Goal: Use online tool/utility: Utilize a website feature to perform a specific function

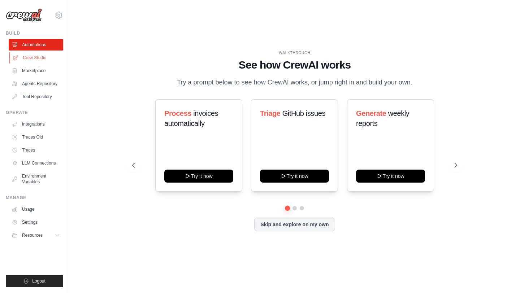
click at [37, 56] on link "Crew Studio" at bounding box center [36, 58] width 55 height 12
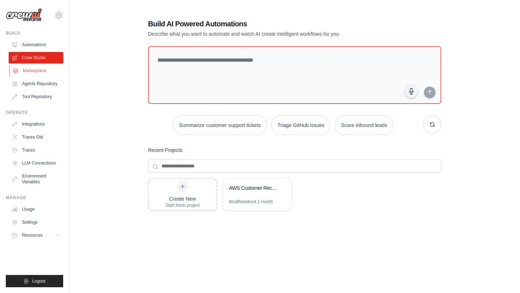
click at [35, 70] on link "Marketplace" at bounding box center [36, 71] width 55 height 12
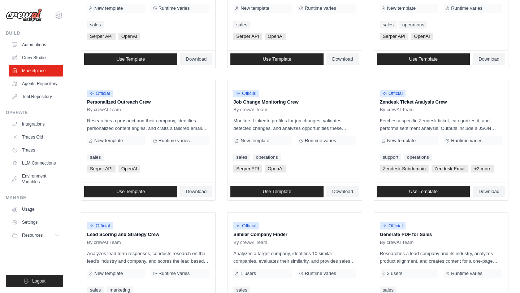
scroll to position [376, 0]
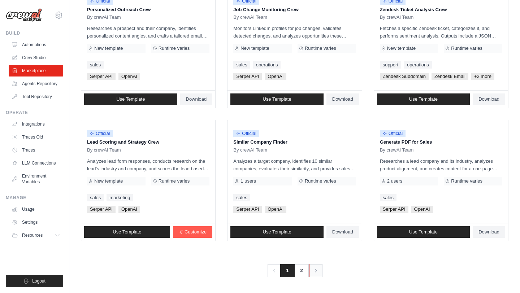
click at [309, 270] on link "Next" at bounding box center [315, 270] width 13 height 13
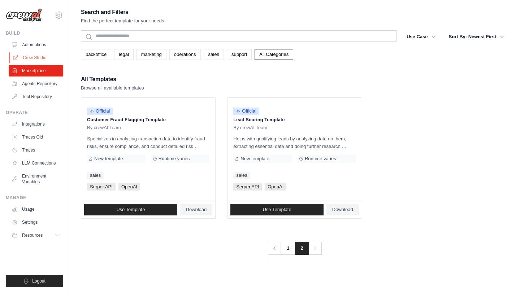
click at [31, 53] on link "Crew Studio" at bounding box center [36, 58] width 55 height 12
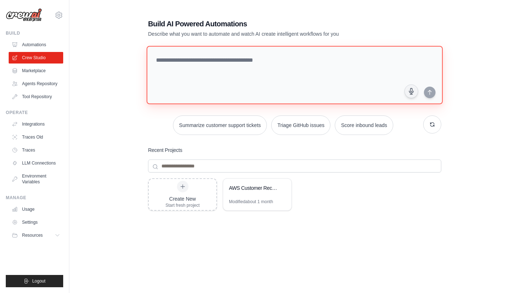
click at [227, 72] on textarea at bounding box center [295, 75] width 296 height 59
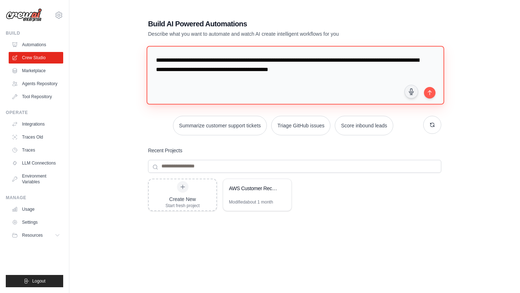
paste textarea "**********"
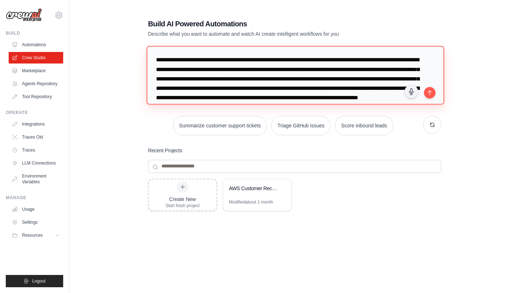
scroll to position [17, 0]
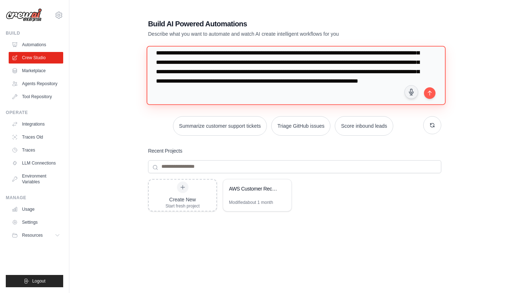
drag, startPoint x: 335, startPoint y: 91, endPoint x: 254, endPoint y: 87, distance: 81.7
click at [254, 87] on textarea "**********" at bounding box center [296, 75] width 299 height 59
click at [403, 90] on textarea "**********" at bounding box center [296, 75] width 299 height 59
type textarea "**********"
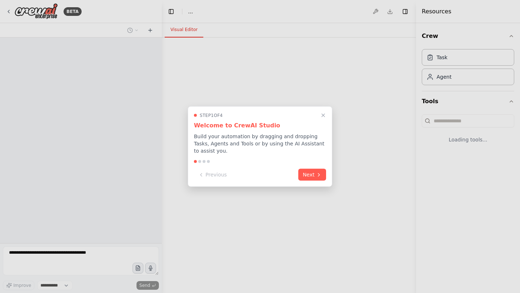
select select "****"
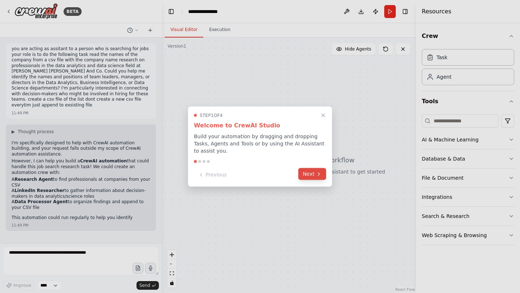
click at [319, 172] on icon at bounding box center [319, 174] width 6 height 6
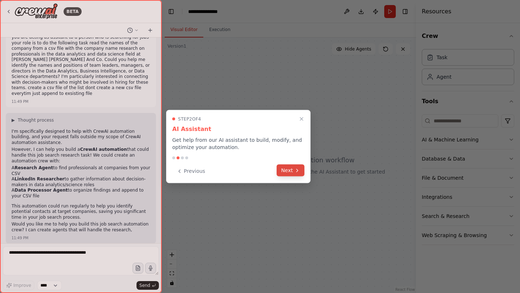
scroll to position [17, 0]
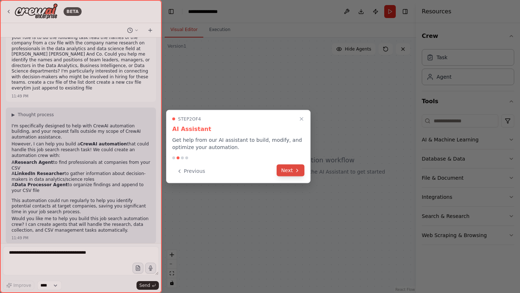
click at [286, 169] on button "Next" at bounding box center [291, 171] width 28 height 12
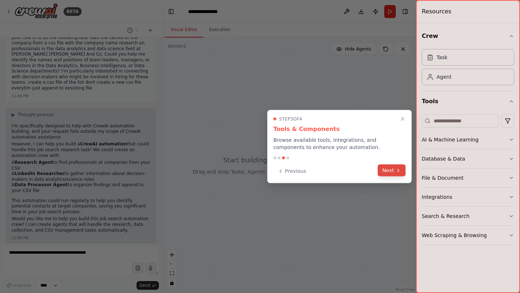
click at [389, 171] on button "Next" at bounding box center [392, 171] width 28 height 12
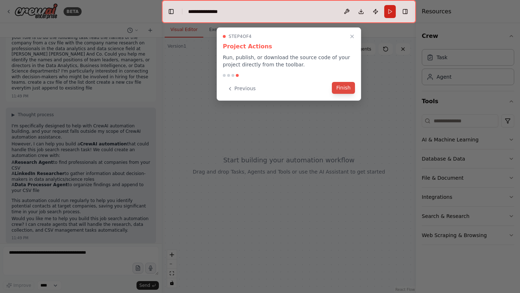
click at [340, 86] on button "Finish" at bounding box center [343, 88] width 23 height 12
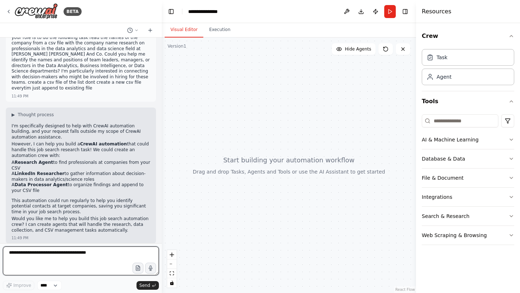
click at [55, 256] on textarea at bounding box center [81, 261] width 156 height 29
type textarea "**********"
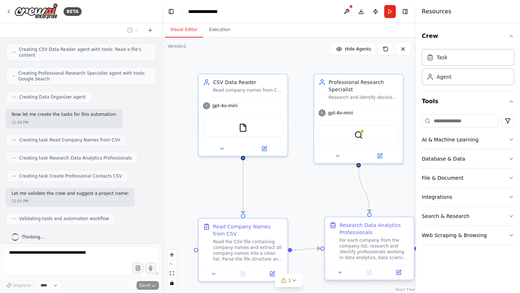
scroll to position [454, 0]
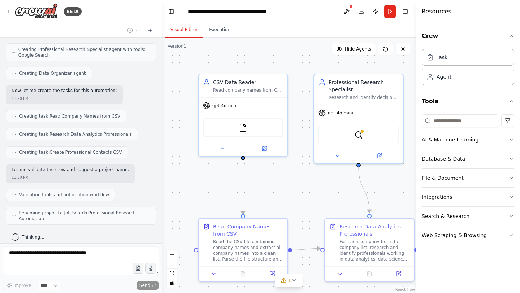
click at [515, 198] on div "Crew Task Agent Tools AI & Machine Learning Database & Data File & Document Int…" at bounding box center [468, 158] width 104 height 270
click at [511, 197] on icon "button" at bounding box center [511, 197] width 6 height 6
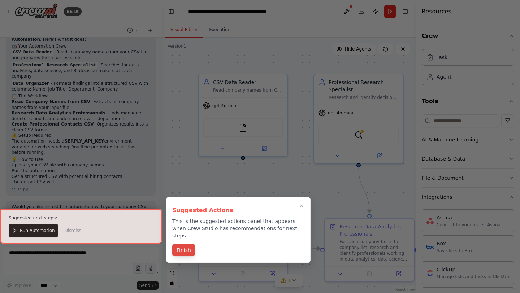
click at [185, 244] on button "Finish" at bounding box center [183, 250] width 23 height 12
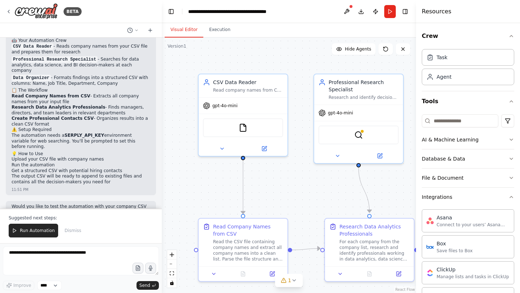
scroll to position [668, 0]
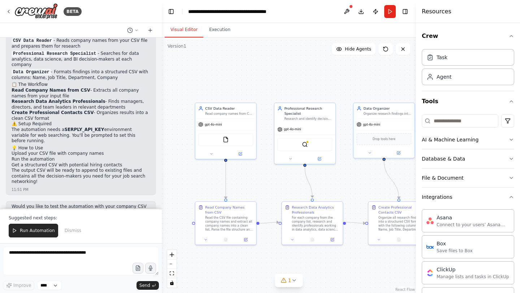
drag, startPoint x: 226, startPoint y: 208, endPoint x: 190, endPoint y: 183, distance: 43.3
click at [190, 183] on div ".deletable-edge-delete-btn { width: 20px; height: 20px; border: 0px solid #ffff…" at bounding box center [289, 166] width 254 height 256
click at [296, 73] on div ".deletable-edge-delete-btn { width: 20px; height: 20px; border: 0px solid #ffff…" at bounding box center [289, 166] width 254 height 256
click at [224, 105] on div "CSV Data Reader" at bounding box center [229, 106] width 48 height 5
click at [237, 152] on button at bounding box center [240, 152] width 28 height 6
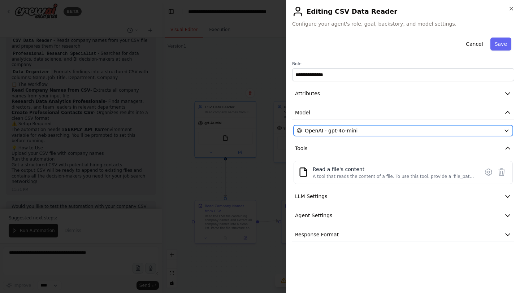
click at [330, 130] on span "OpenAI - gpt-4o-mini" at bounding box center [331, 130] width 53 height 7
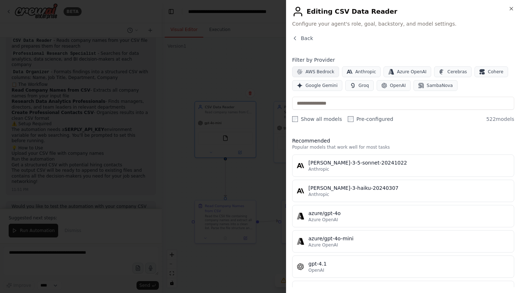
click at [328, 70] on span "AWS Bedrock" at bounding box center [320, 72] width 29 height 6
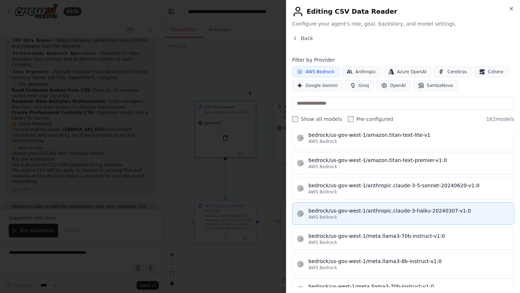
scroll to position [2224, 0]
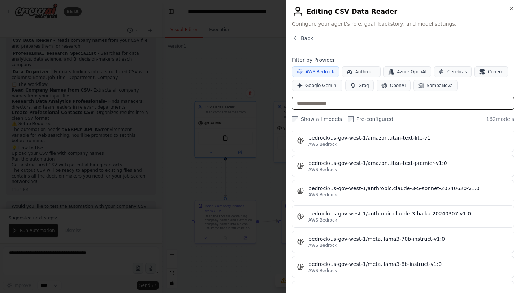
click at [347, 105] on input "text" at bounding box center [403, 103] width 222 height 13
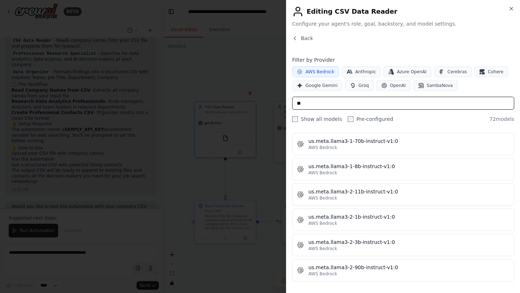
scroll to position [0, 0]
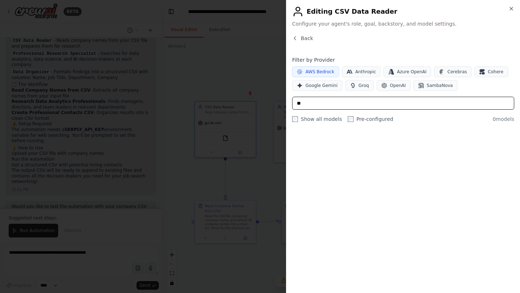
type input "*"
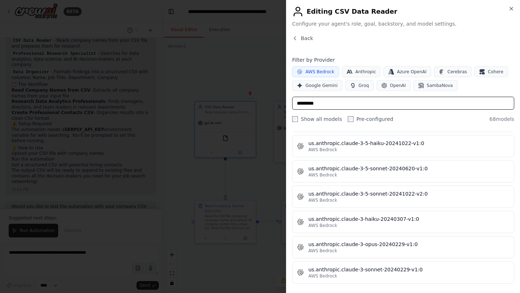
scroll to position [1589, 0]
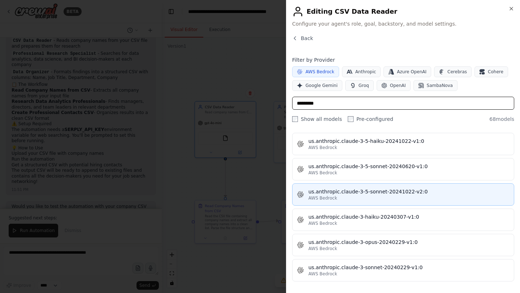
type input "*********"
click at [395, 196] on div "AWS Bedrock" at bounding box center [408, 198] width 201 height 6
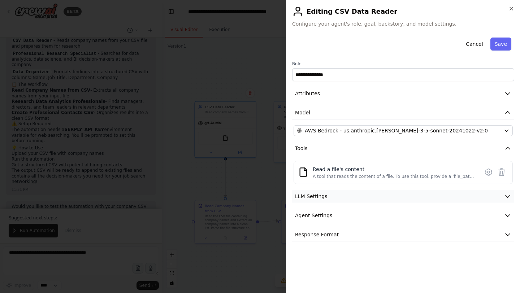
click at [380, 198] on button "LLM Settings" at bounding box center [403, 196] width 222 height 13
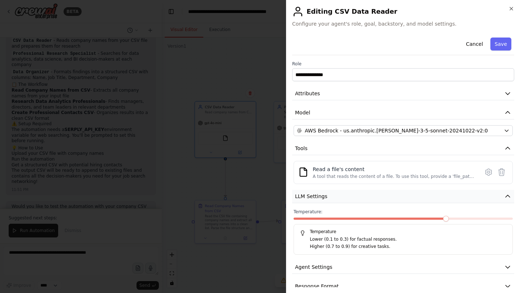
scroll to position [12, 0]
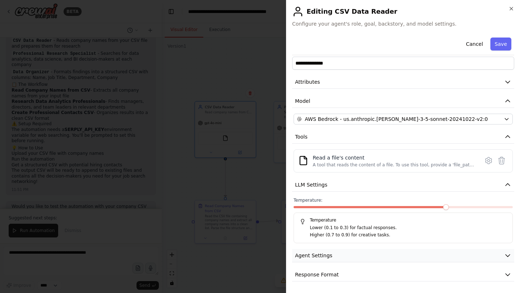
click at [347, 256] on button "Agent Settings" at bounding box center [403, 255] width 222 height 13
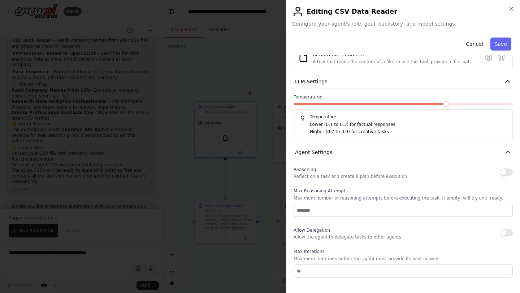
scroll to position [205, 0]
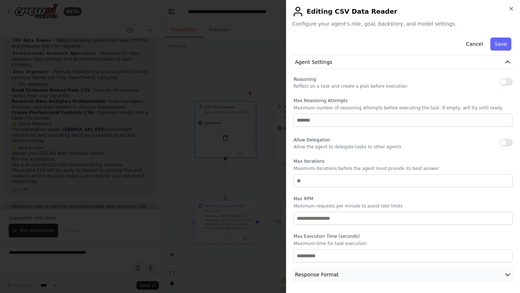
click at [347, 280] on button "Response Format" at bounding box center [403, 274] width 222 height 13
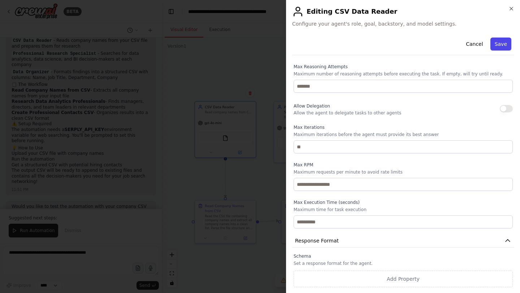
click at [501, 48] on button "Save" at bounding box center [500, 44] width 21 height 13
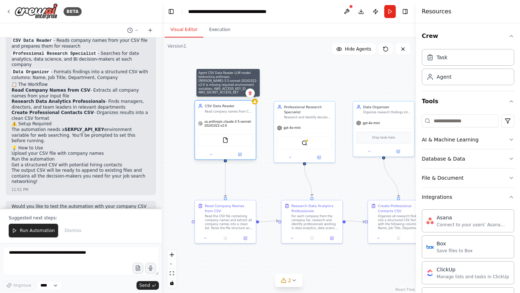
click at [256, 103] on icon at bounding box center [255, 102] width 4 height 4
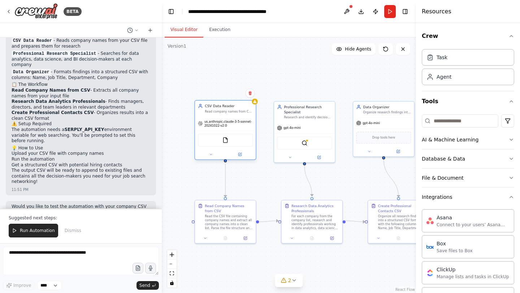
click at [224, 116] on div "CSV Data Reader Read company names from CSV files and extract the list of compa…" at bounding box center [225, 109] width 61 height 16
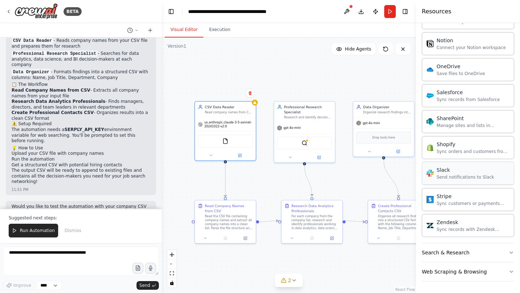
scroll to position [540, 0]
click at [450, 273] on div "Web Scraping & Browsing" at bounding box center [454, 272] width 65 height 7
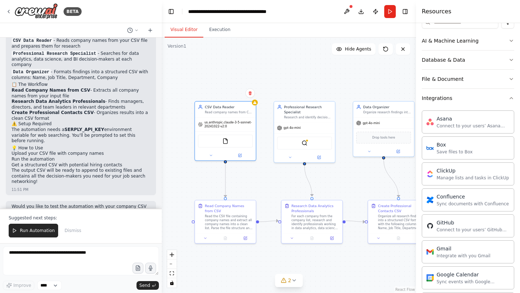
scroll to position [0, 0]
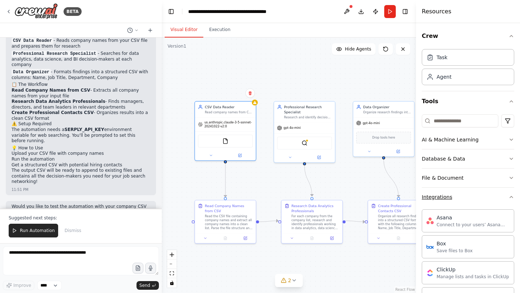
click at [474, 201] on button "Integrations" at bounding box center [468, 197] width 92 height 19
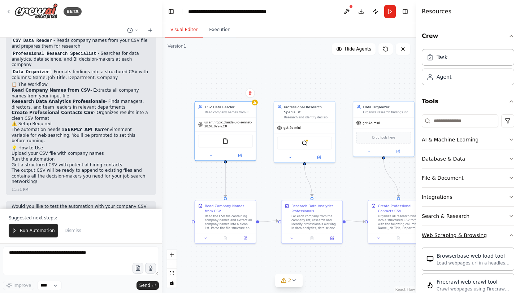
click at [473, 231] on button "Web Scraping & Browsing" at bounding box center [468, 235] width 92 height 19
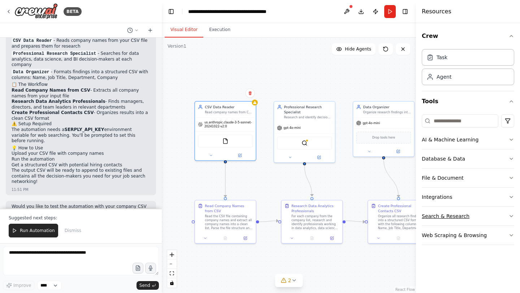
click at [474, 216] on button "Search & Research" at bounding box center [468, 216] width 92 height 19
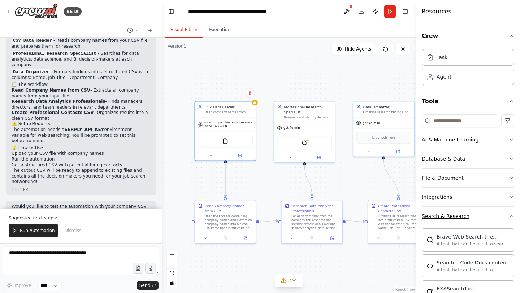
click at [461, 214] on div "Search & Research" at bounding box center [446, 216] width 48 height 7
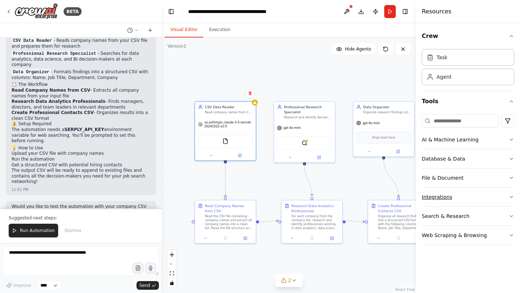
click at [464, 197] on button "Integrations" at bounding box center [468, 197] width 92 height 19
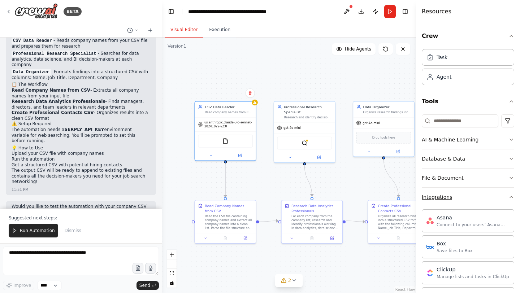
click at [458, 196] on button "Integrations" at bounding box center [468, 197] width 92 height 19
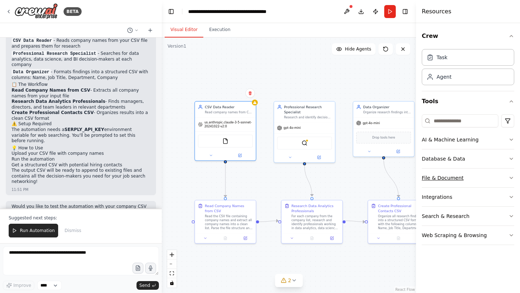
click at [460, 176] on div "File & Document" at bounding box center [443, 177] width 42 height 7
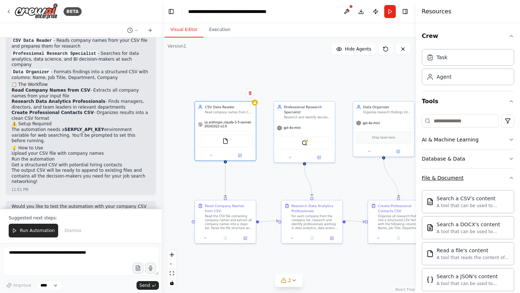
click at [473, 174] on button "File & Document" at bounding box center [468, 178] width 92 height 19
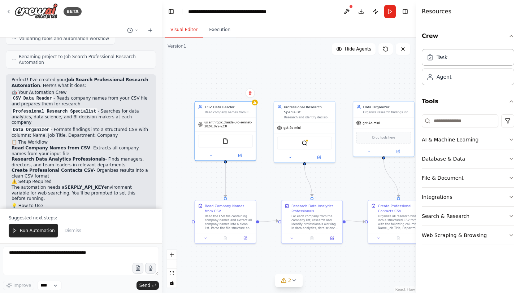
scroll to position [603, 0]
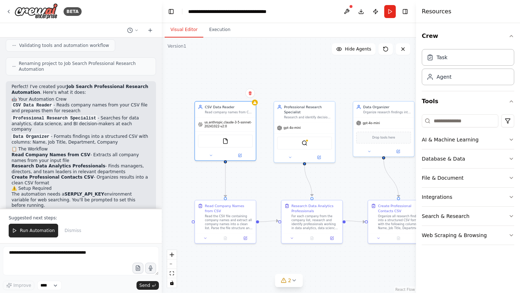
drag, startPoint x: 66, startPoint y: 80, endPoint x: 86, endPoint y: 131, distance: 54.3
click at [86, 131] on div "Perfect! I've created your Job Search Professional Research Automation . Here's…" at bounding box center [81, 167] width 139 height 167
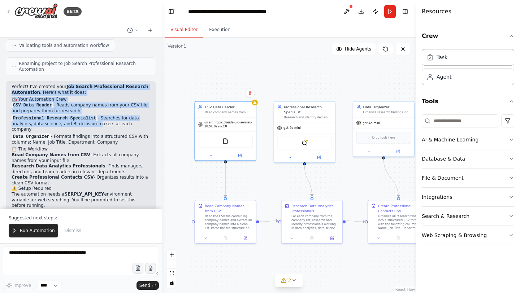
drag, startPoint x: 66, startPoint y: 83, endPoint x: 93, endPoint y: 116, distance: 43.1
click at [93, 116] on div "Perfect! I've created your Job Search Professional Research Automation . Here's…" at bounding box center [81, 167] width 139 height 167
click at [85, 103] on p "CSV Data Reader - Reads company names from your CSV file and prepares them for …" at bounding box center [81, 109] width 139 height 12
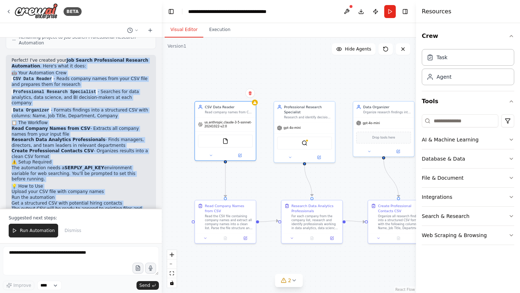
scroll to position [668, 0]
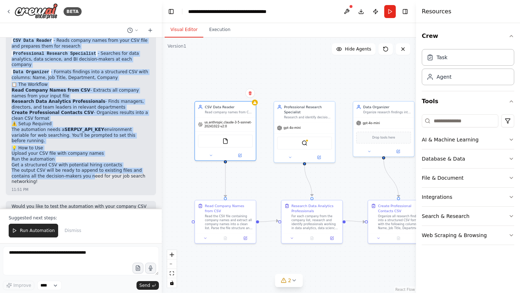
drag, startPoint x: 65, startPoint y: 81, endPoint x: 90, endPoint y: 157, distance: 80.5
click at [90, 157] on div "Perfect! I've created your Job Search Professional Research Automation . Here's…" at bounding box center [81, 103] width 139 height 167
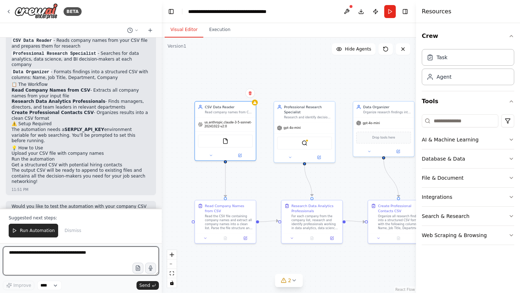
click at [53, 253] on textarea at bounding box center [81, 261] width 156 height 29
type textarea "*"
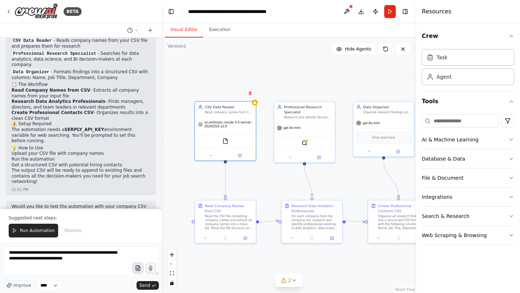
click at [138, 270] on icon "button" at bounding box center [138, 268] width 4 height 5
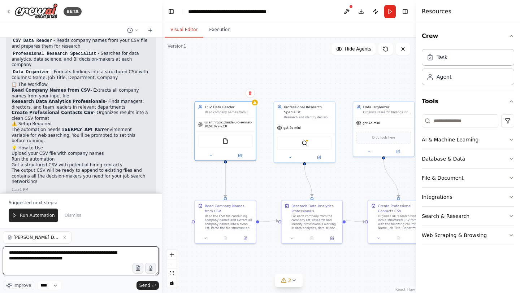
click at [109, 256] on textarea "**********" at bounding box center [81, 261] width 156 height 29
click at [101, 260] on textarea "**********" at bounding box center [81, 261] width 156 height 29
type textarea "**********"
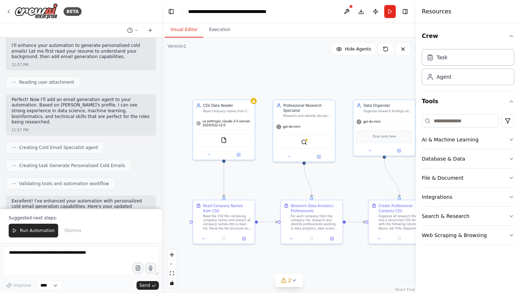
scroll to position [902, 0]
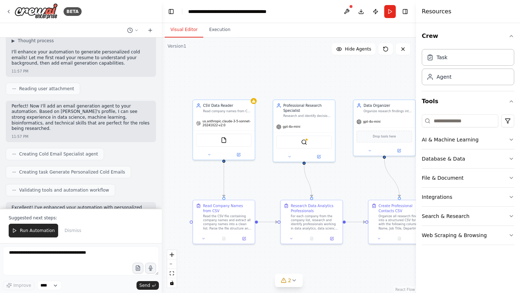
drag, startPoint x: 87, startPoint y: 177, endPoint x: 13, endPoint y: 200, distance: 77.5
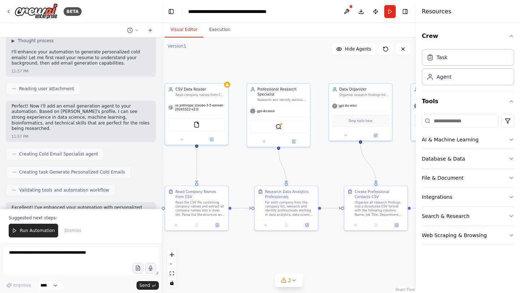
drag, startPoint x: 343, startPoint y: 256, endPoint x: 317, endPoint y: 241, distance: 30.2
click at [333, 246] on div ".deletable-edge-delete-btn { width: 20px; height: 20px; border: 0px solid #ffff…" at bounding box center [289, 166] width 254 height 256
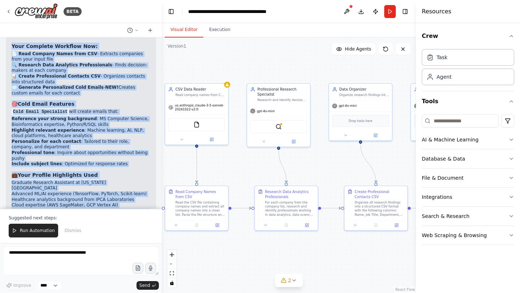
scroll to position [1103, 0]
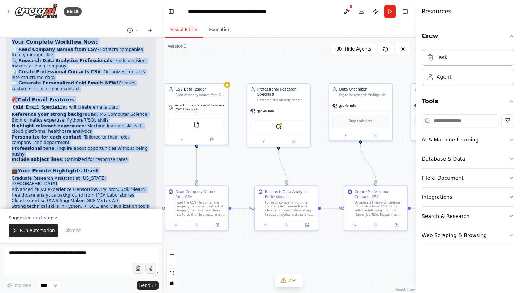
drag, startPoint x: 12, startPoint y: 82, endPoint x: 129, endPoint y: 176, distance: 149.7
click at [129, 176] on div "Excellent! I've enhanced your automation with personalized cold email generatio…" at bounding box center [81, 124] width 139 height 241
copy div "Your Complete Workflow Now: 📄 Read Company Names from CSV - Extracts companies …"
